Goal: Information Seeking & Learning: Learn about a topic

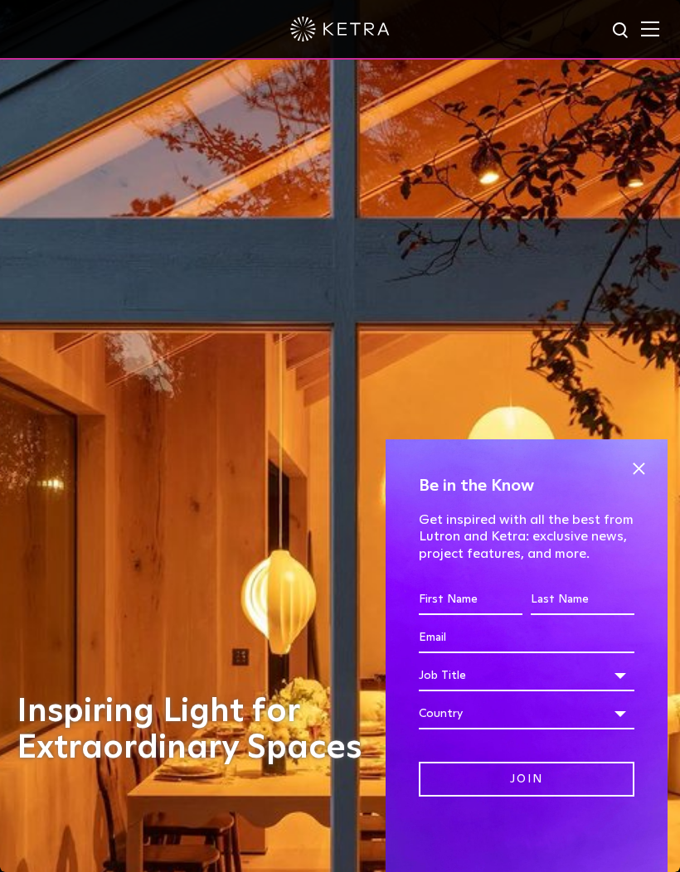
click at [652, 27] on img at bounding box center [650, 29] width 18 height 16
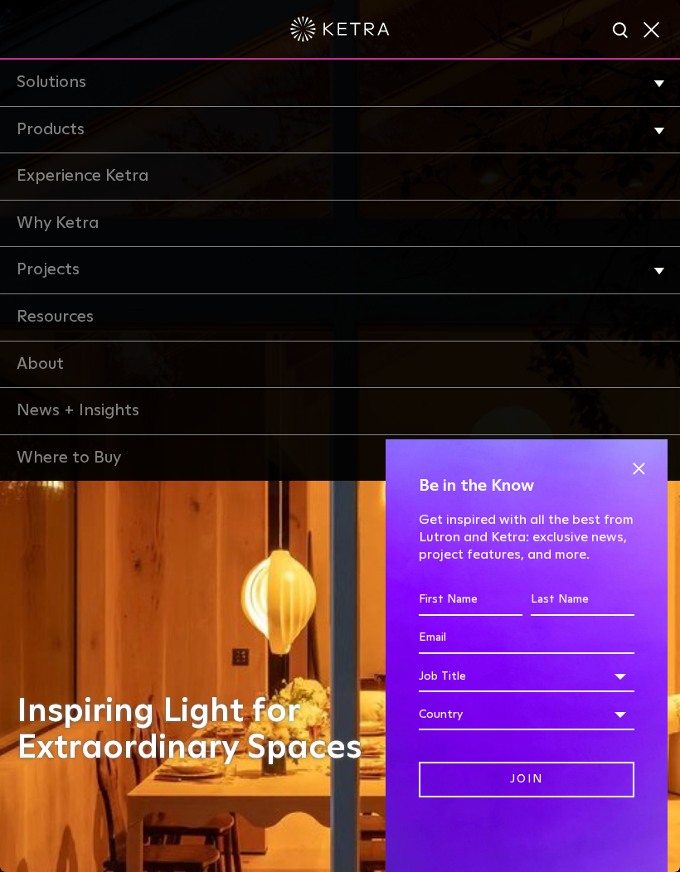
click at [634, 128] on link "Products" at bounding box center [340, 130] width 680 height 47
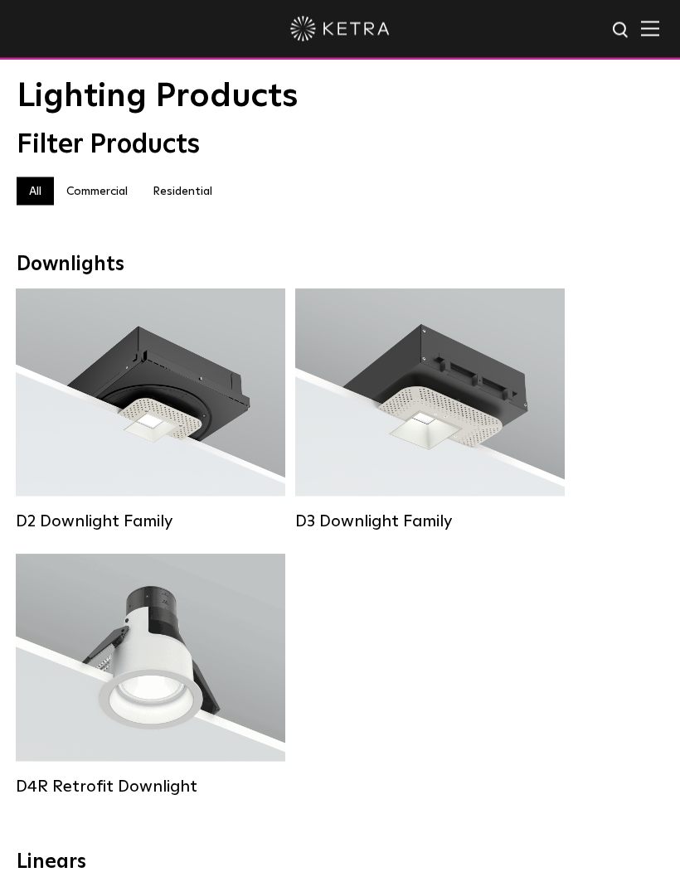
scroll to position [47, 0]
click at [171, 416] on div "Lumen Output: 1200 Colors: White / Black / Gloss Black / Silver / Bronze / Silv…" at bounding box center [151, 396] width 220 height 167
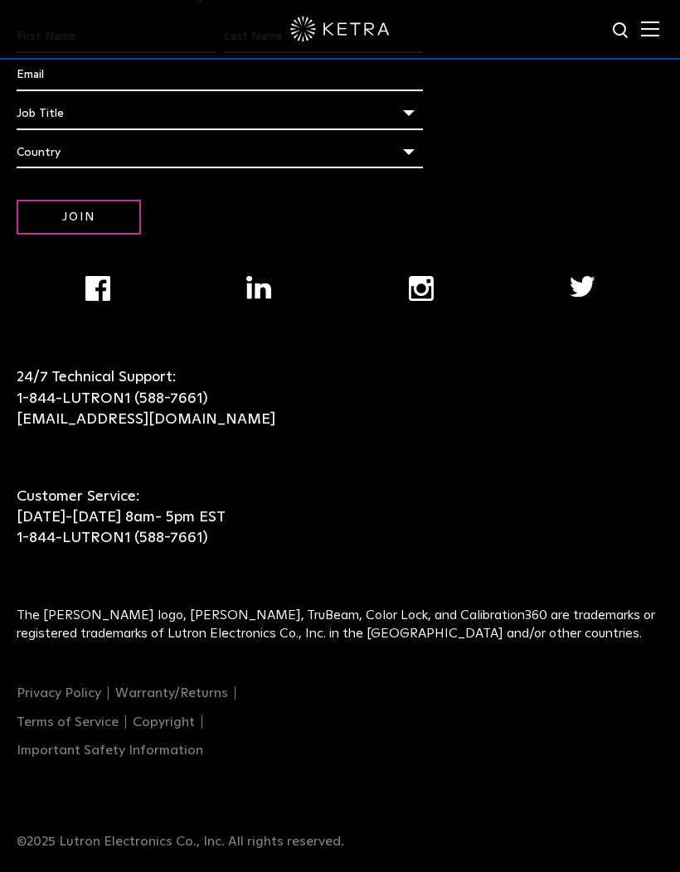
scroll to position [5794, 0]
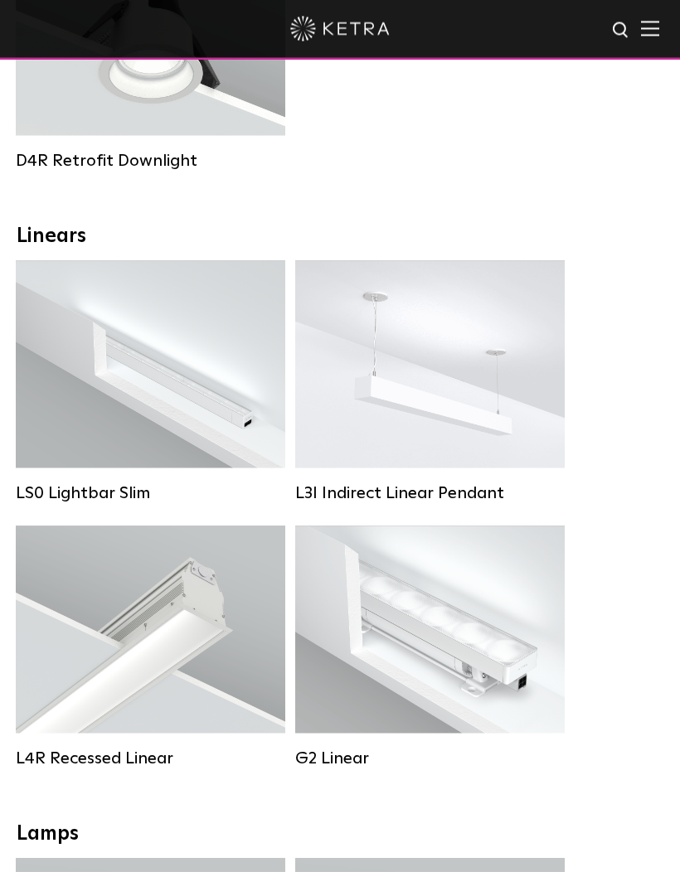
scroll to position [591, 0]
